Goal: Contribute content

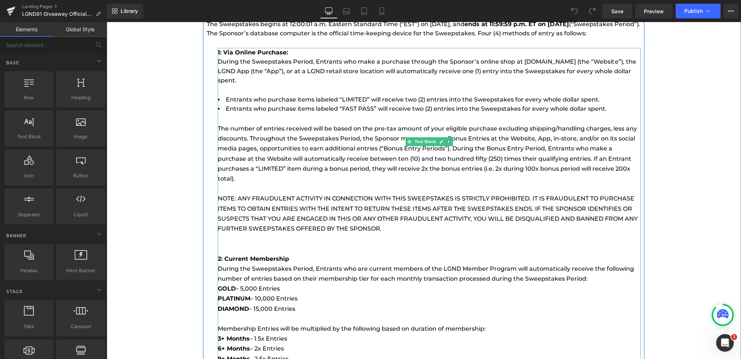
scroll to position [587, 0]
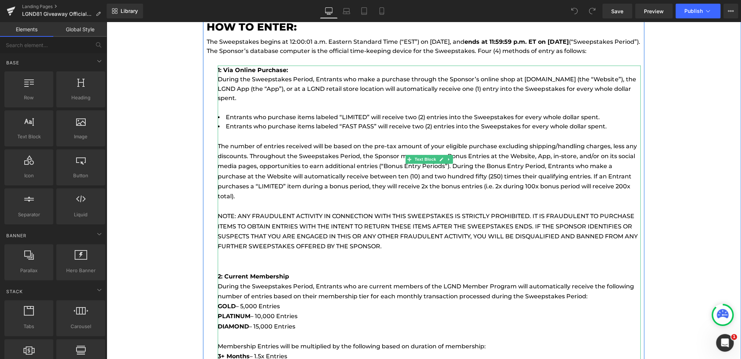
click at [615, 127] on li "Entrants who purchase items labeled “FAST PASS” will receive two (2) entries in…" at bounding box center [429, 127] width 423 height 10
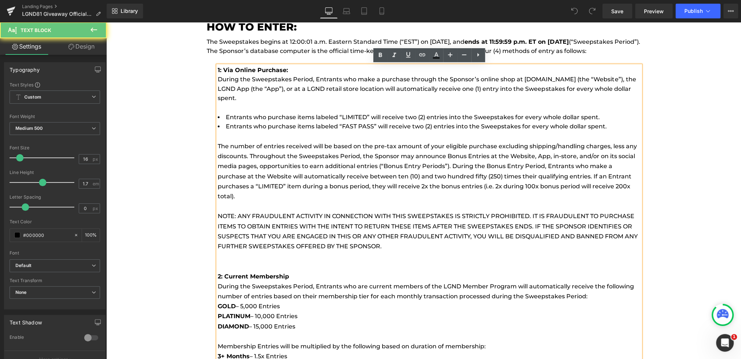
click at [606, 127] on li "Entrants who purchase items labeled “FAST PASS” will receive two (2) entries in…" at bounding box center [429, 127] width 423 height 10
click at [614, 128] on li "Entrants who purchase items labeled “FAST PASS” will receive two (2) entries in…" at bounding box center [429, 127] width 423 height 10
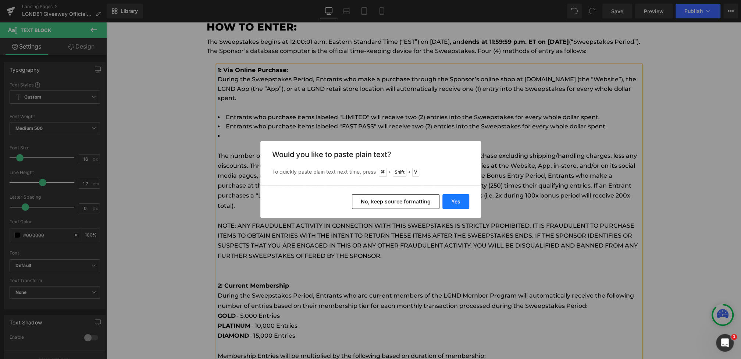
click at [454, 199] on button "Yes" at bounding box center [456, 201] width 27 height 15
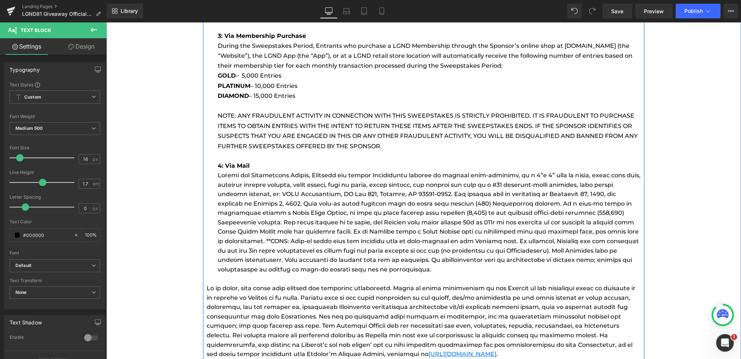
scroll to position [952, 0]
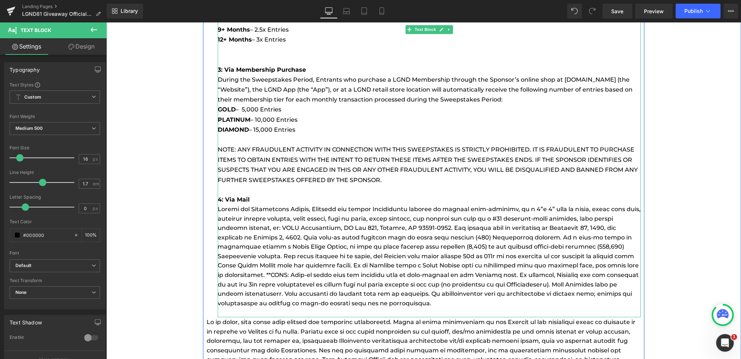
click at [423, 290] on p at bounding box center [429, 256] width 423 height 104
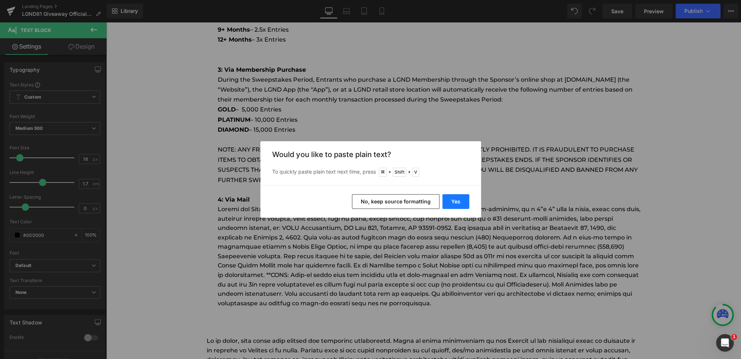
click at [458, 195] on button "Yes" at bounding box center [456, 201] width 27 height 15
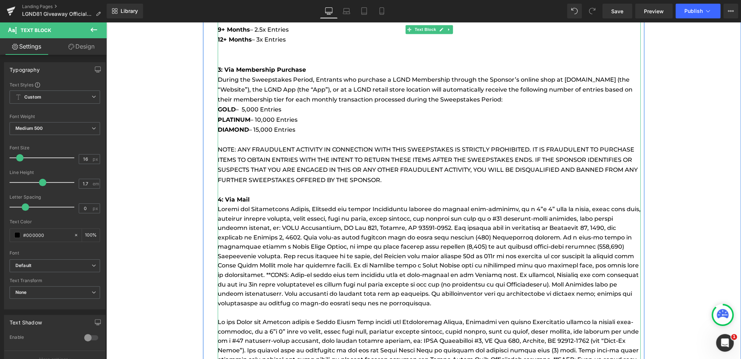
click at [244, 196] on strong "4: Via Mail" at bounding box center [234, 199] width 32 height 7
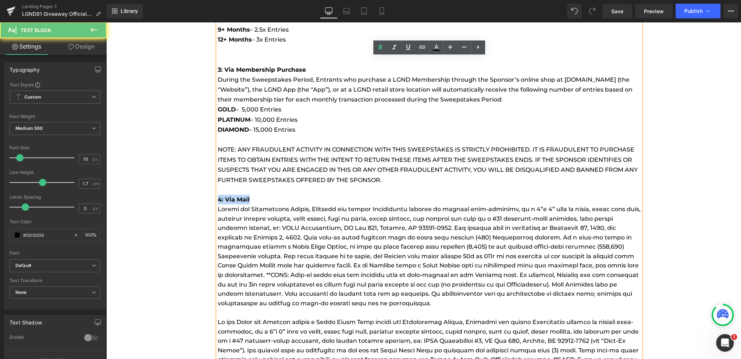
drag, startPoint x: 258, startPoint y: 189, endPoint x: 174, endPoint y: 189, distance: 83.9
copy strong "4: Via Mail"
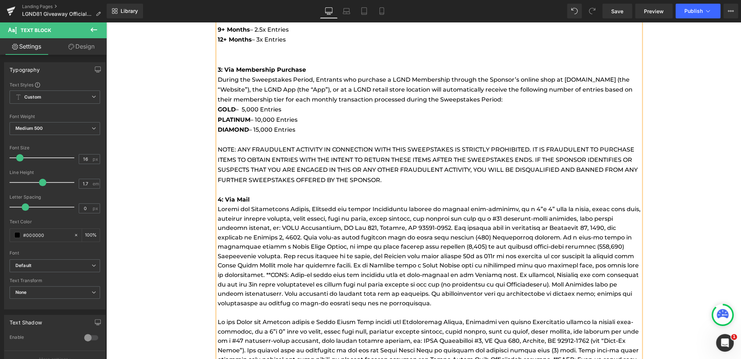
click at [224, 308] on p at bounding box center [429, 313] width 423 height 10
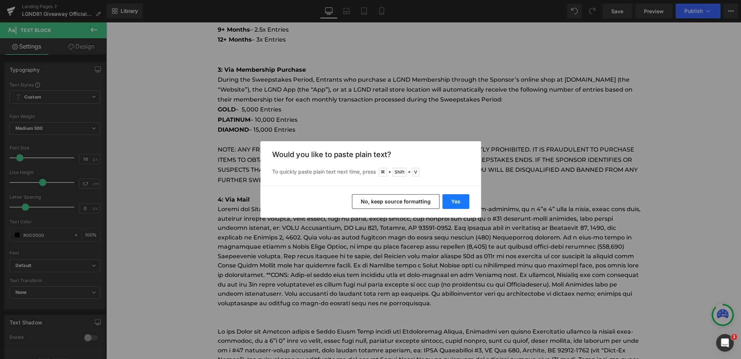
click at [461, 207] on button "Yes" at bounding box center [456, 201] width 27 height 15
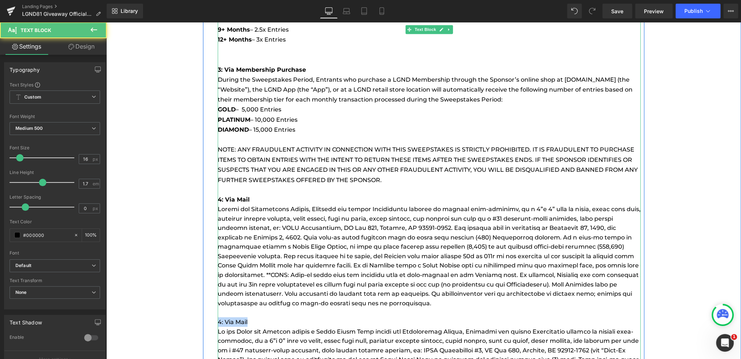
drag, startPoint x: 259, startPoint y: 312, endPoint x: 179, endPoint y: 312, distance: 80.6
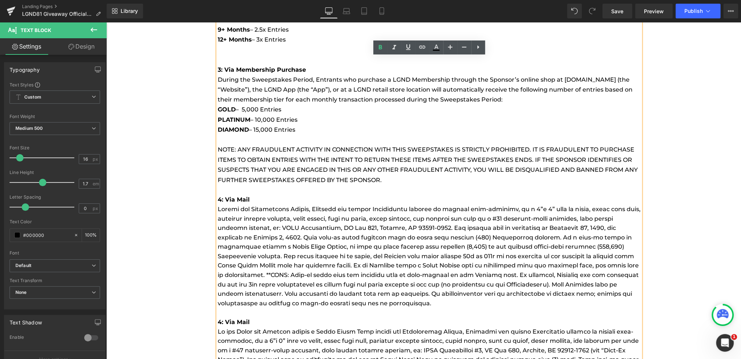
click at [219, 327] on p at bounding box center [429, 364] width 423 height 75
click at [220, 318] on strong "4: Via Mail" at bounding box center [234, 321] width 32 height 7
click at [260, 317] on p "5: Via Mail" at bounding box center [429, 322] width 423 height 10
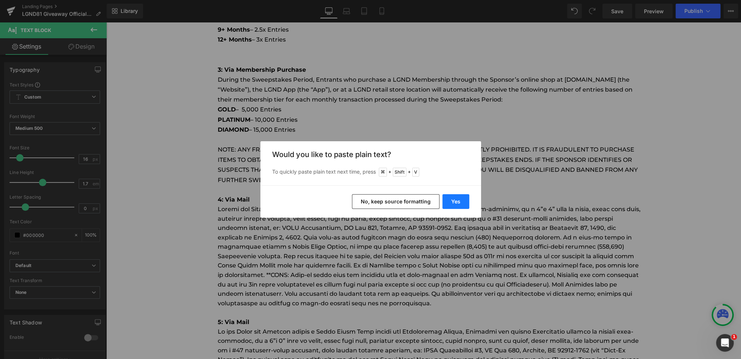
click at [454, 196] on button "Yes" at bounding box center [456, 201] width 27 height 15
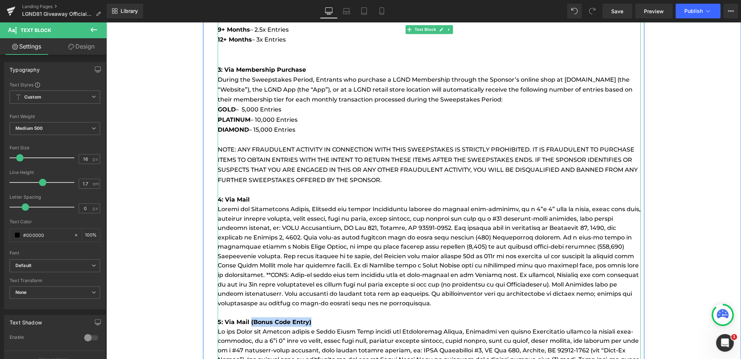
drag, startPoint x: 319, startPoint y: 311, endPoint x: 251, endPoint y: 311, distance: 67.7
click at [251, 317] on p "5: Via Mail (Bonus Code Entry)" at bounding box center [429, 322] width 423 height 10
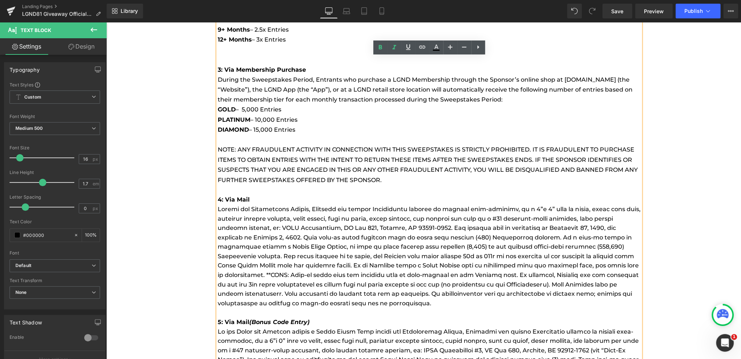
click at [315, 327] on p at bounding box center [429, 364] width 423 height 75
click at [316, 317] on p "5: Via Mail (Bonus Code Entry)" at bounding box center [429, 322] width 423 height 10
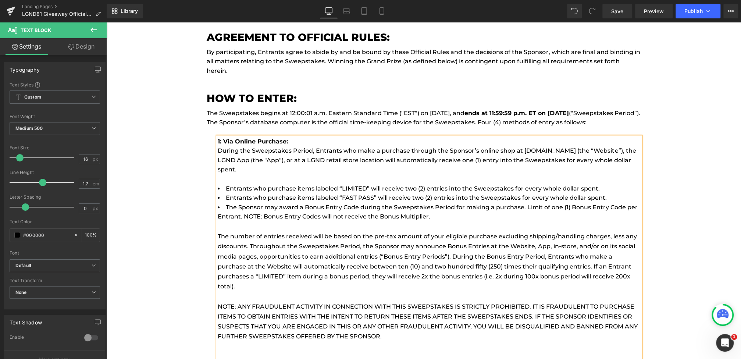
scroll to position [470, 0]
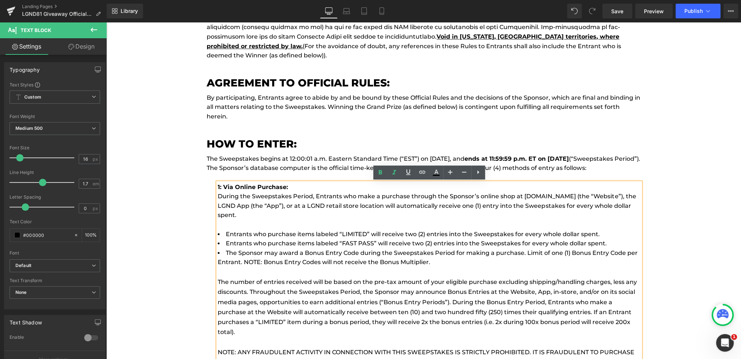
click at [360, 234] on li "Entrants who purchase items labeled “LIMITED” will receive two (2) entries into…" at bounding box center [429, 235] width 423 height 10
click at [580, 156] on p "The Sweepstakes begins at 12:00:01 a.m. Eastern Standard Time (“EST”) on [DATE]…" at bounding box center [424, 163] width 434 height 19
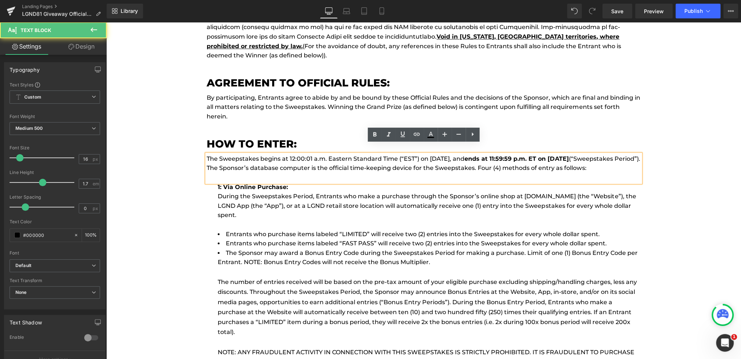
click at [576, 158] on p "The Sweepstakes begins at 12:00:01 a.m. Eastern Standard Time (“EST”) on [DATE]…" at bounding box center [424, 163] width 434 height 19
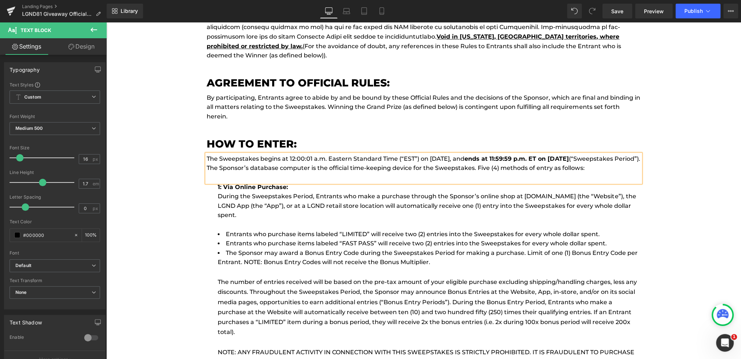
click at [582, 158] on p "The Sweepstakes begins at 12:00:01 a.m. Eastern Standard Time (“EST”) on [DATE]…" at bounding box center [424, 163] width 434 height 19
click at [568, 222] on p at bounding box center [429, 225] width 423 height 10
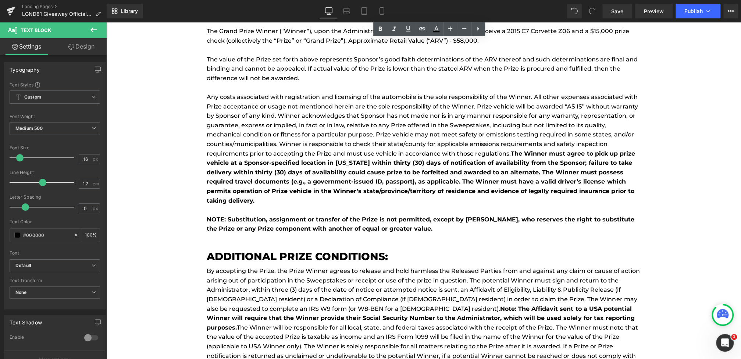
scroll to position [1980, 0]
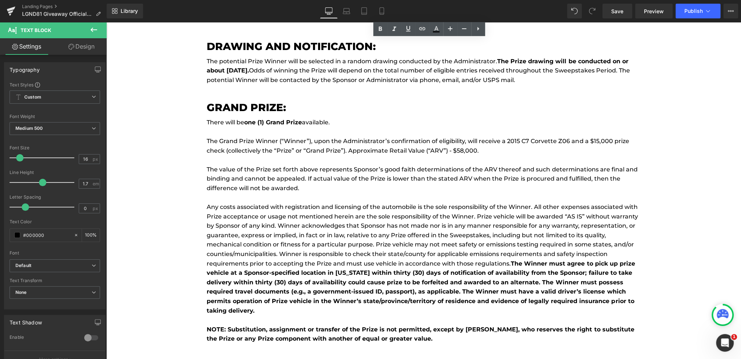
click at [365, 155] on p at bounding box center [424, 160] width 434 height 10
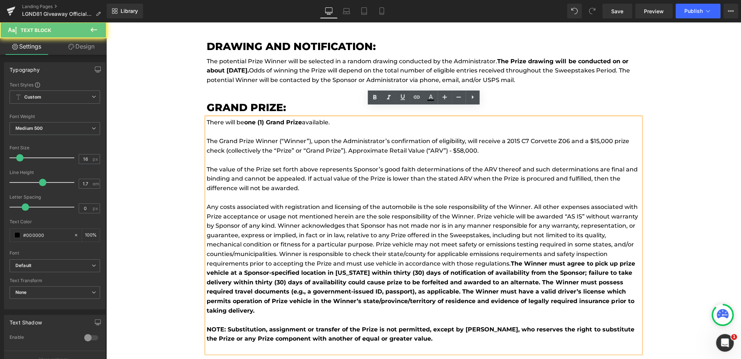
click at [457, 137] on p "The Grand Prize Winner (“Winner”), upon the Administrator’s confirmation of eli…" at bounding box center [424, 146] width 434 height 19
click at [462, 138] on p "The Grand Prize Winner (“Winner”), upon the Administrator’s confirmation of eli…" at bounding box center [424, 146] width 434 height 19
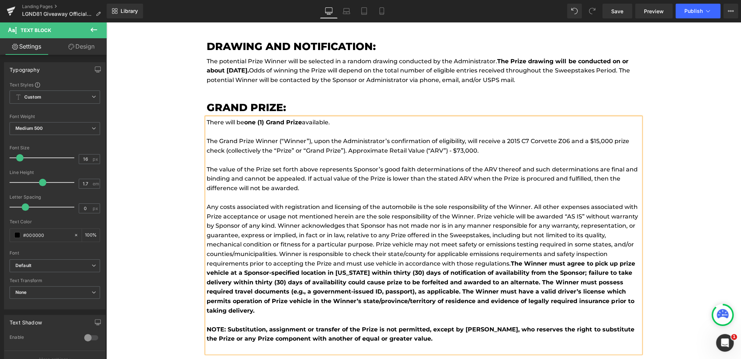
click at [517, 165] on p "The value of the Prize set forth above represents Sponsor’s good faith determin…" at bounding box center [424, 179] width 434 height 28
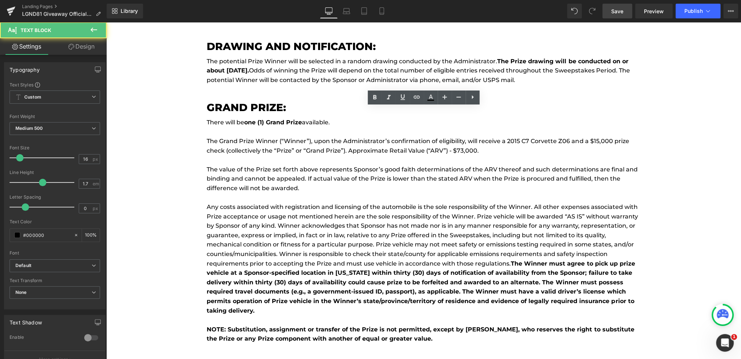
click at [616, 14] on span "Save" at bounding box center [618, 11] width 12 height 8
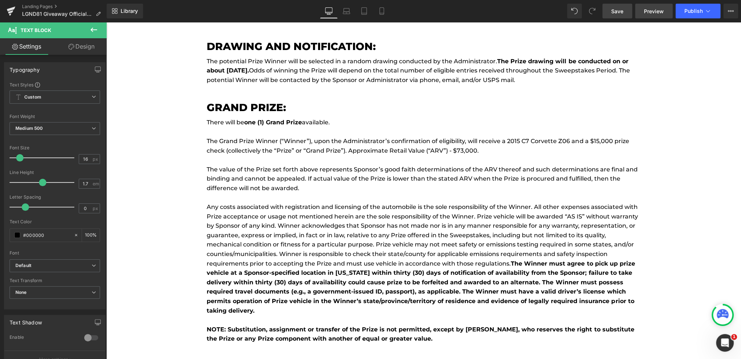
click at [653, 11] on span "Preview" at bounding box center [654, 11] width 20 height 8
click at [691, 8] on span "Publish" at bounding box center [694, 11] width 18 height 6
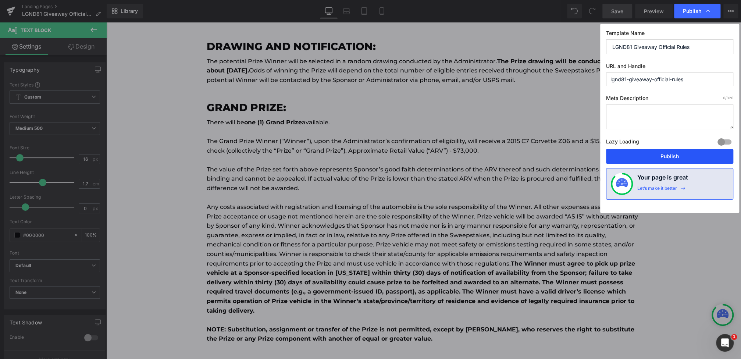
click at [667, 157] on button "Publish" at bounding box center [669, 156] width 127 height 15
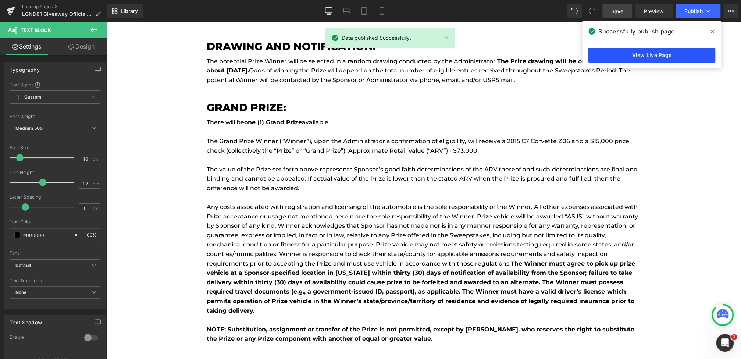
click at [663, 59] on link "View Live Page" at bounding box center [651, 55] width 127 height 15
